Goal: Transaction & Acquisition: Purchase product/service

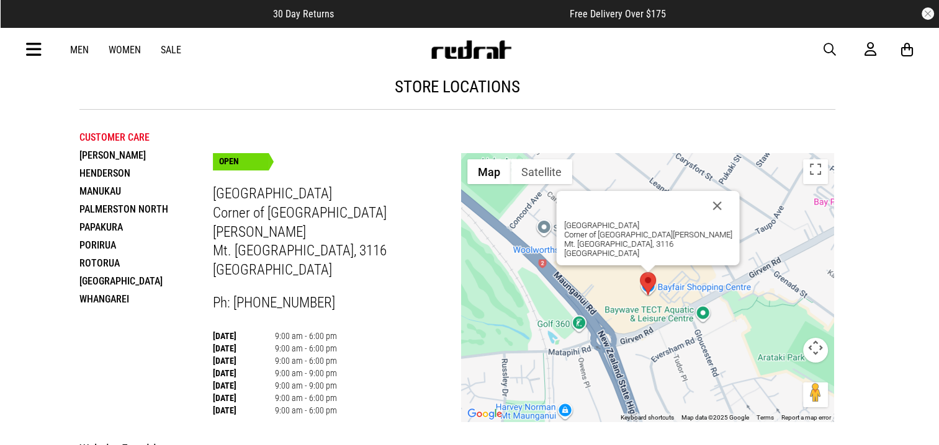
click at [829, 47] on span "button" at bounding box center [829, 49] width 12 height 15
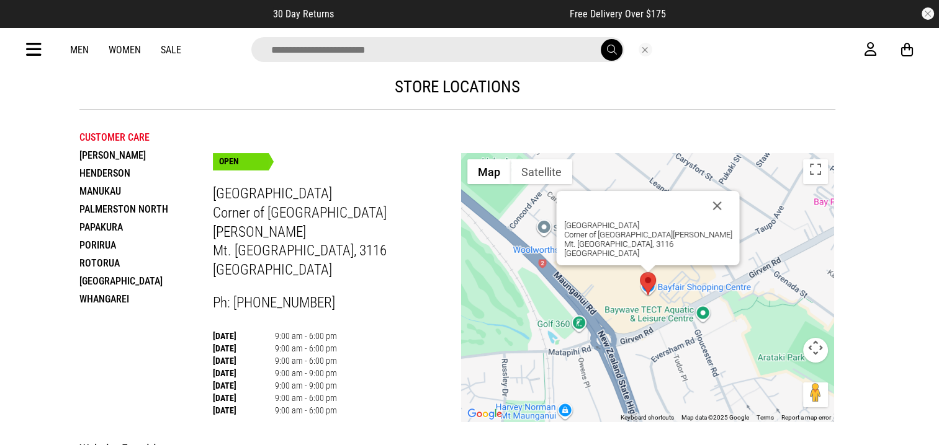
click at [512, 46] on input "search" at bounding box center [437, 49] width 373 height 25
type input "*****"
click at [601, 39] on button "submit" at bounding box center [612, 50] width 22 height 22
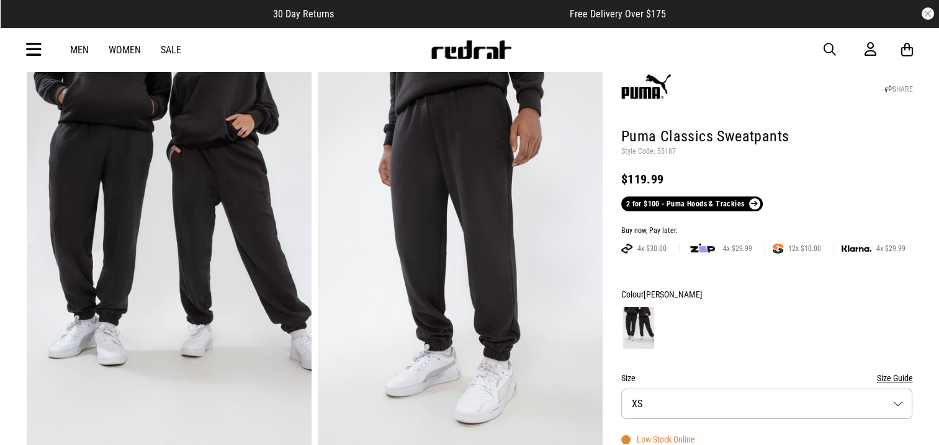
click at [527, 266] on img at bounding box center [460, 249] width 285 height 393
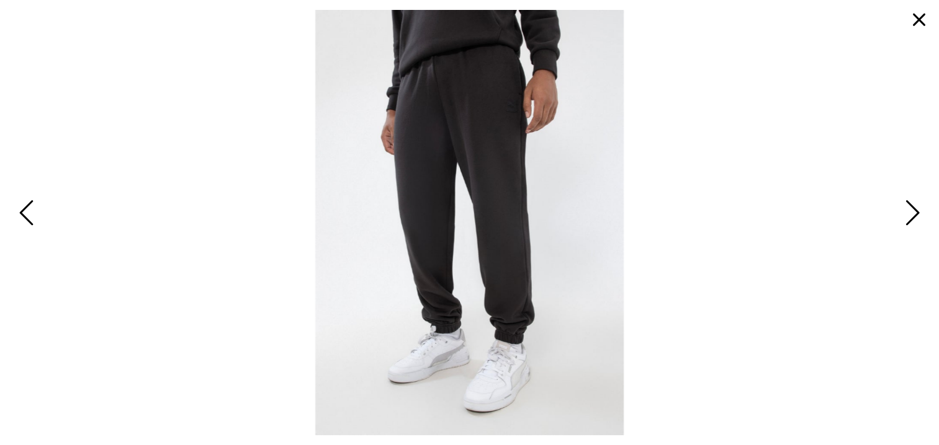
click at [345, 246] on img at bounding box center [469, 223] width 308 height 426
click at [920, 19] on button "button" at bounding box center [919, 20] width 30 height 30
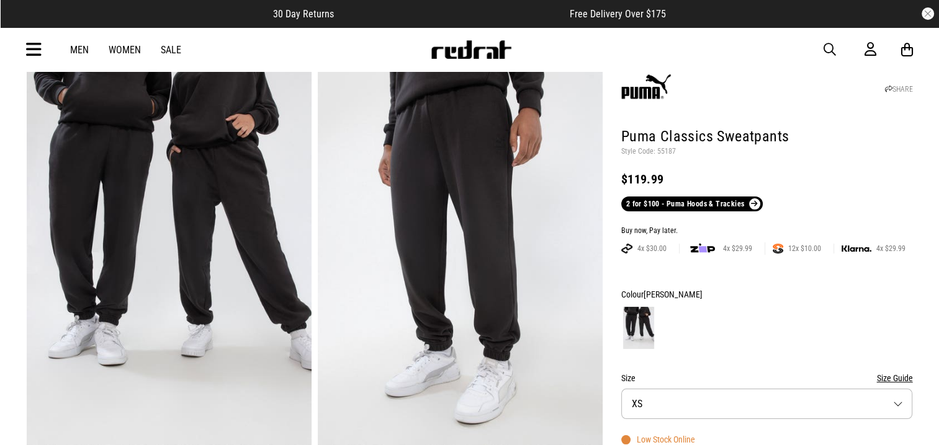
click at [824, 47] on span "button" at bounding box center [829, 49] width 12 height 15
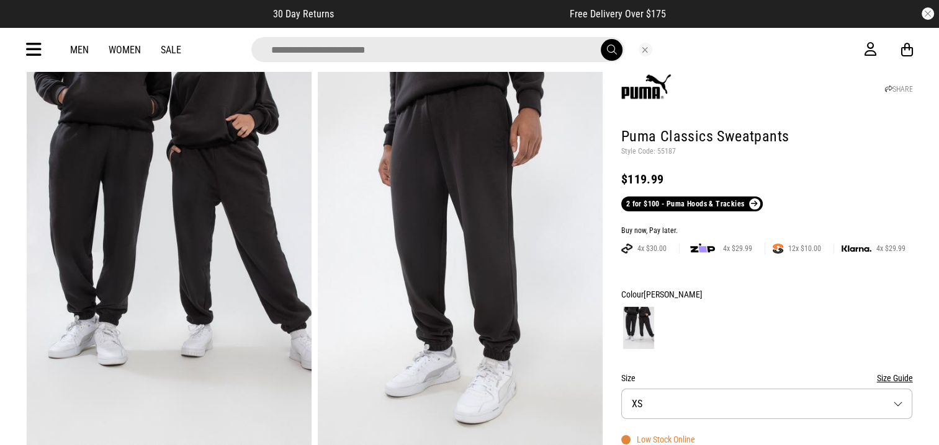
click at [454, 47] on input "search" at bounding box center [437, 49] width 373 height 25
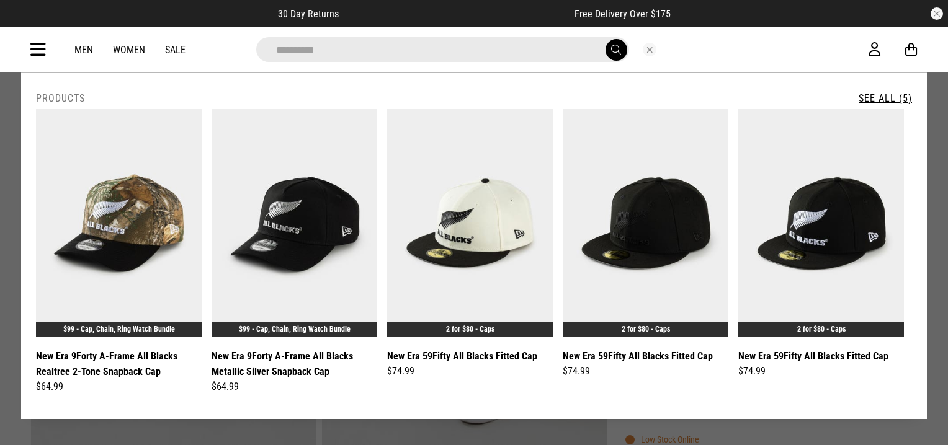
type input "**********"
click at [881, 100] on link "See All (5)" at bounding box center [885, 98] width 53 height 12
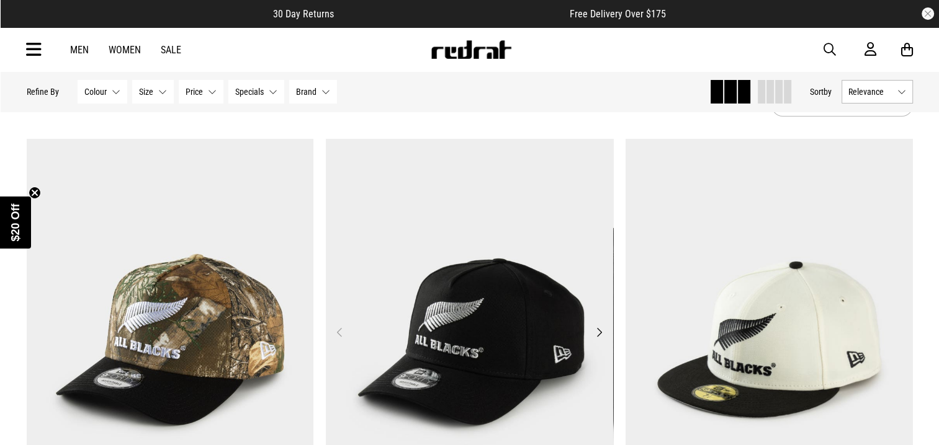
scroll to position [124, 0]
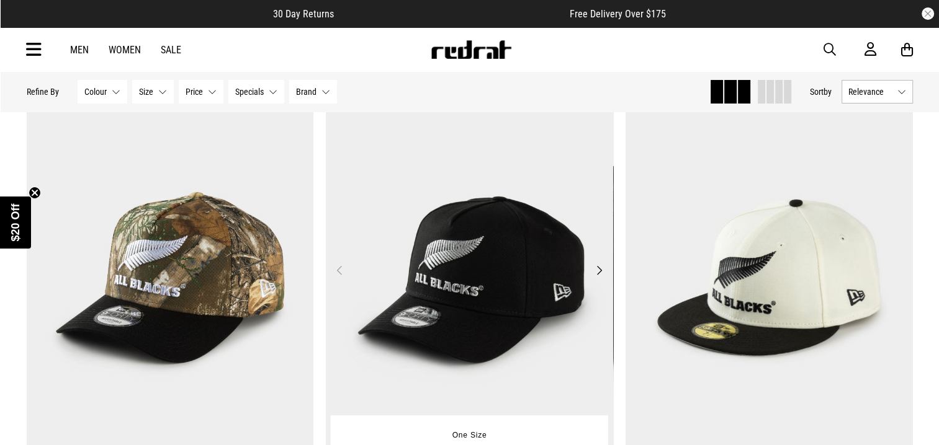
click at [476, 290] on img at bounding box center [469, 278] width 287 height 402
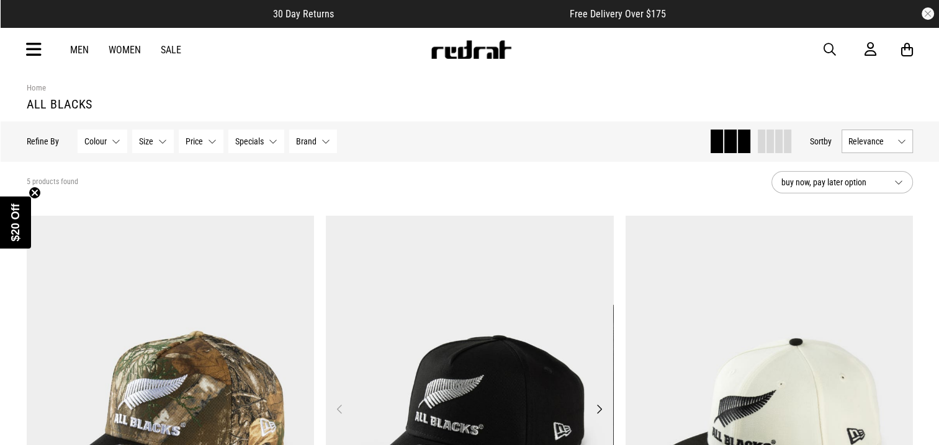
click at [499, 316] on img at bounding box center [469, 417] width 287 height 402
